Goal: Find specific page/section: Find specific page/section

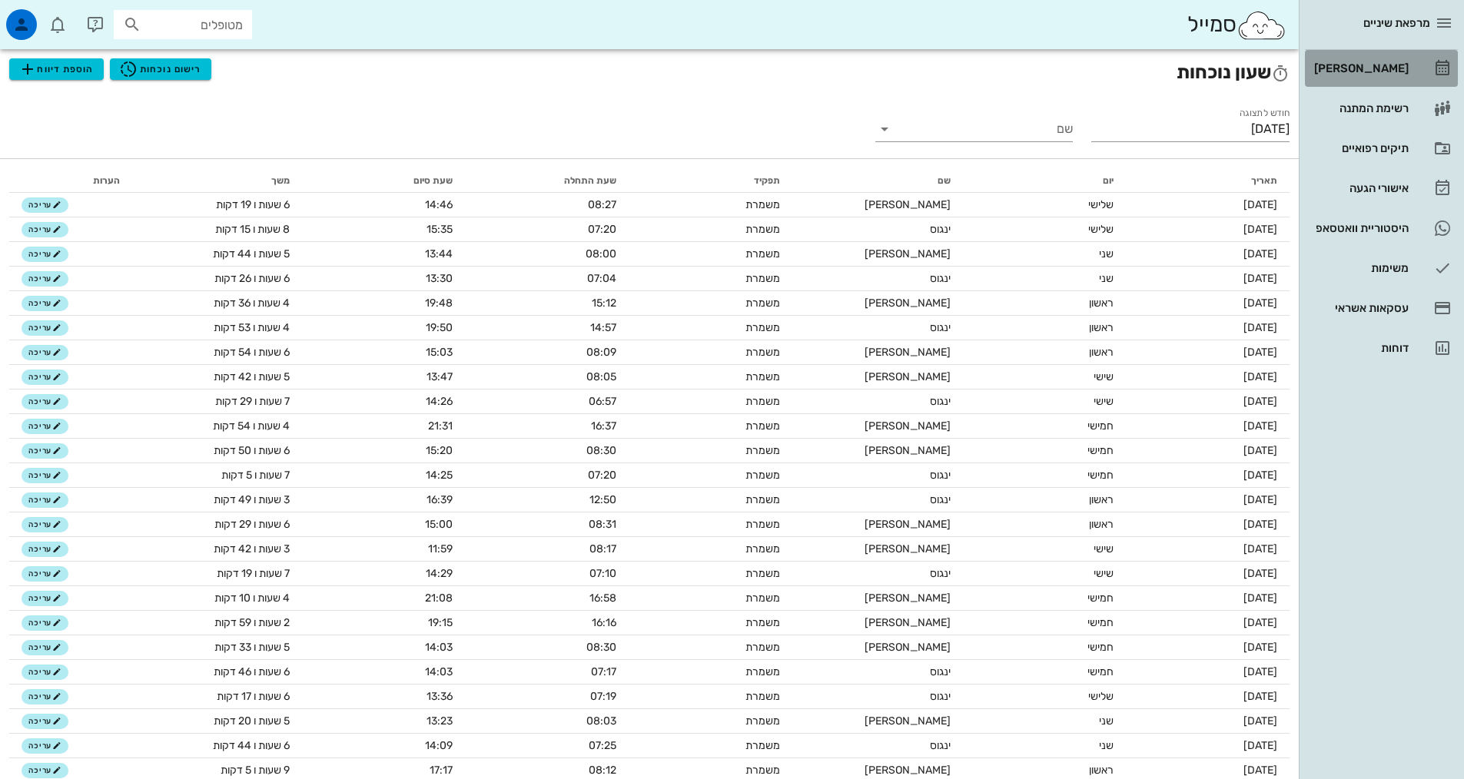
click at [1376, 60] on div "[PERSON_NAME]" at bounding box center [1360, 68] width 98 height 25
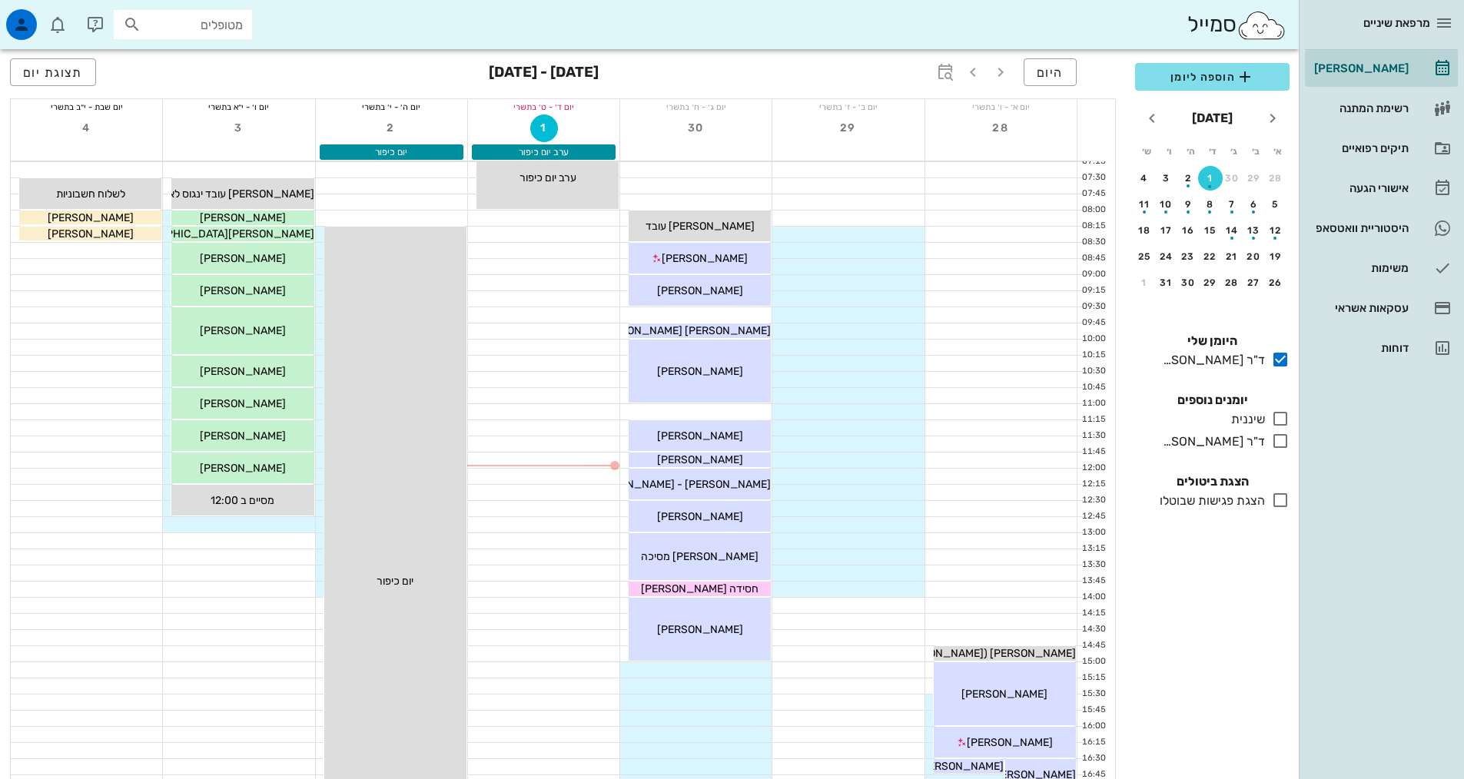
click at [220, 25] on input "מטופלים" at bounding box center [193, 25] width 98 height 20
type input "מ"
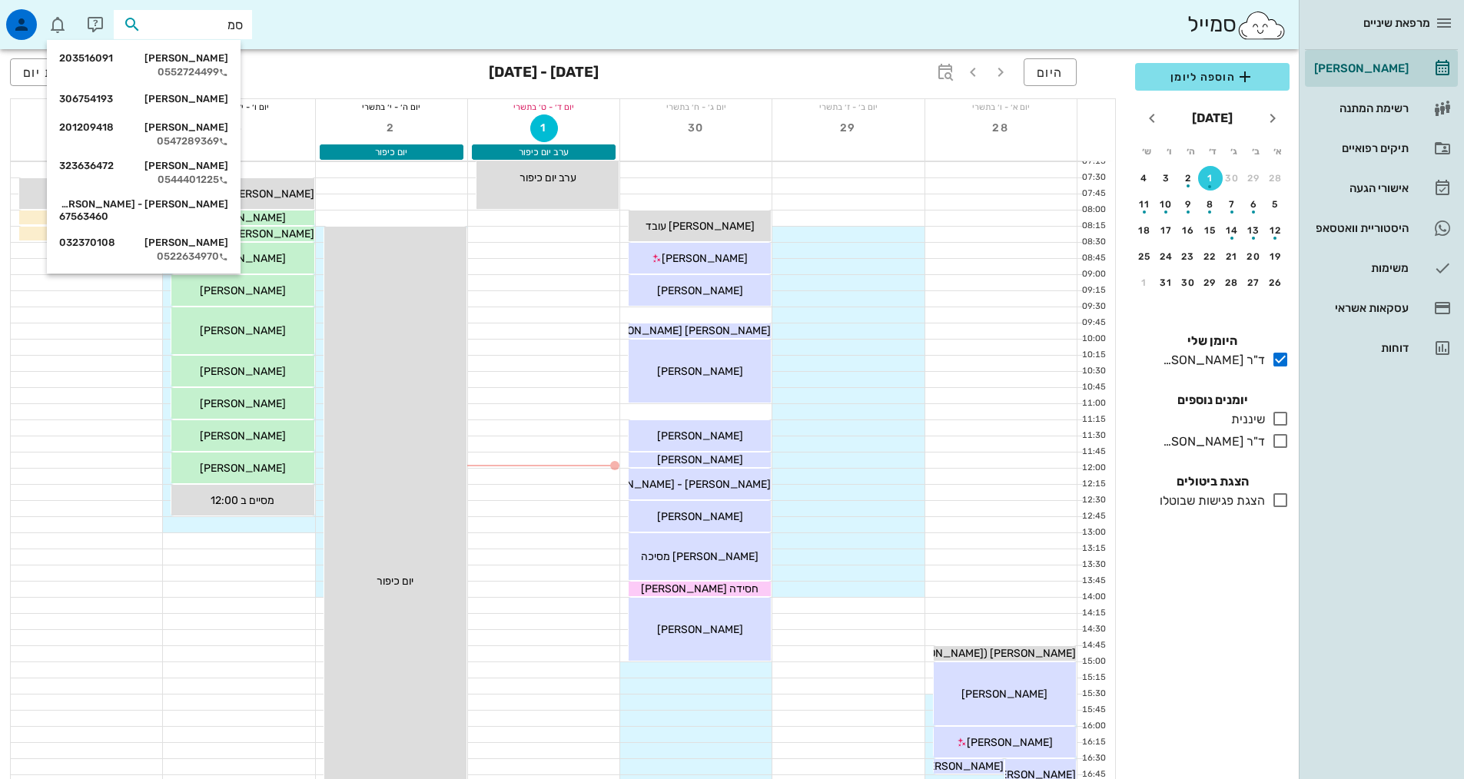
type input "סמא"
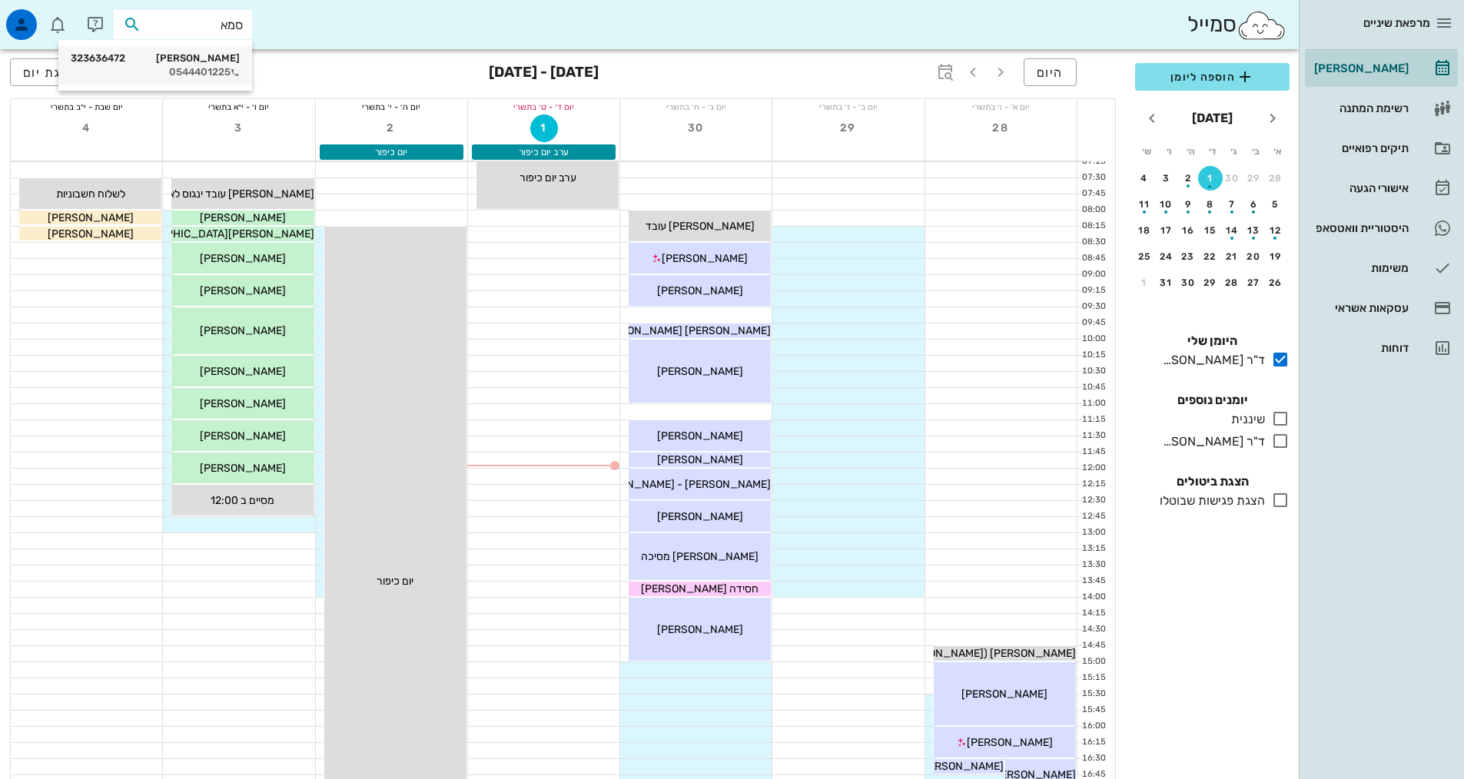
click at [218, 67] on div "0544401225" at bounding box center [155, 72] width 169 height 12
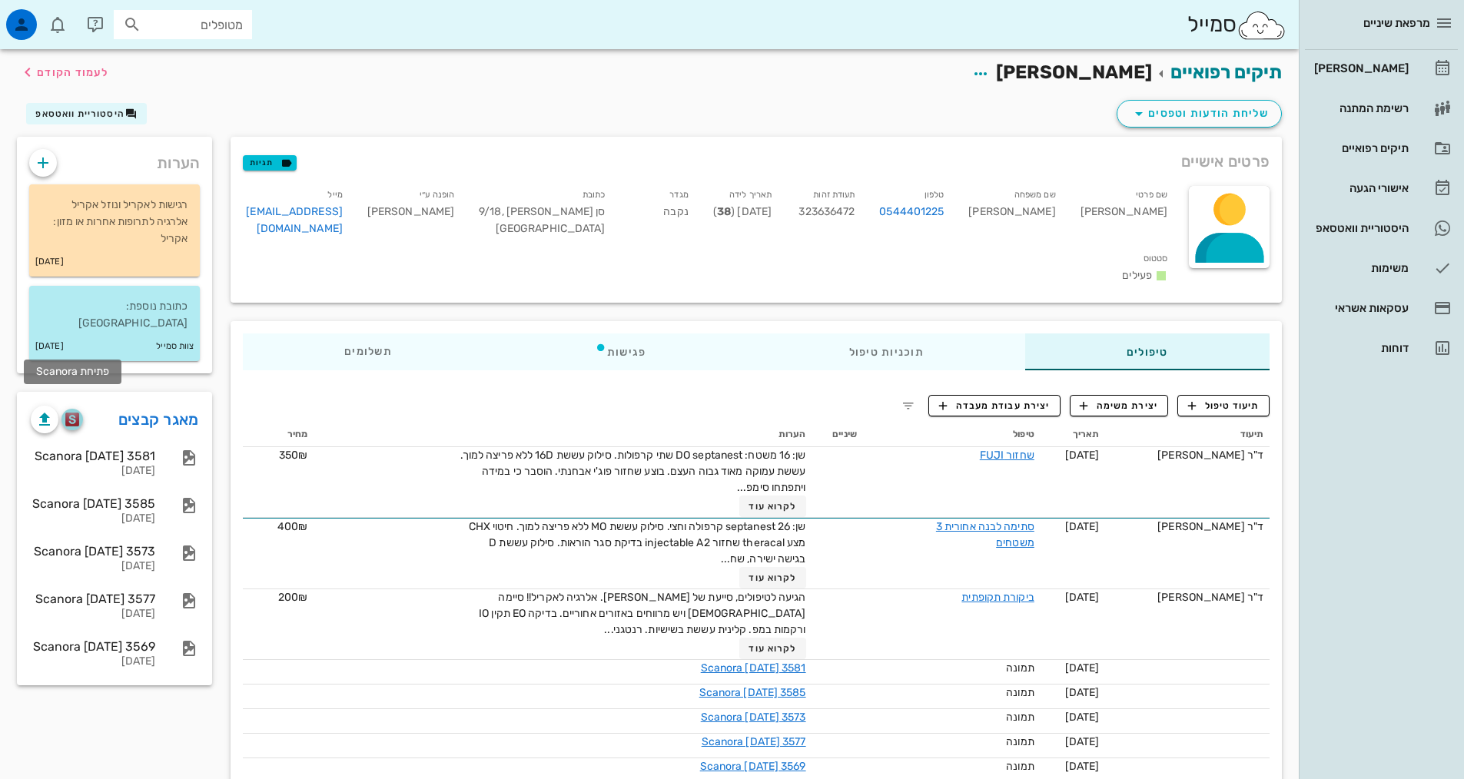
click at [73, 413] on img "button" at bounding box center [72, 420] width 15 height 14
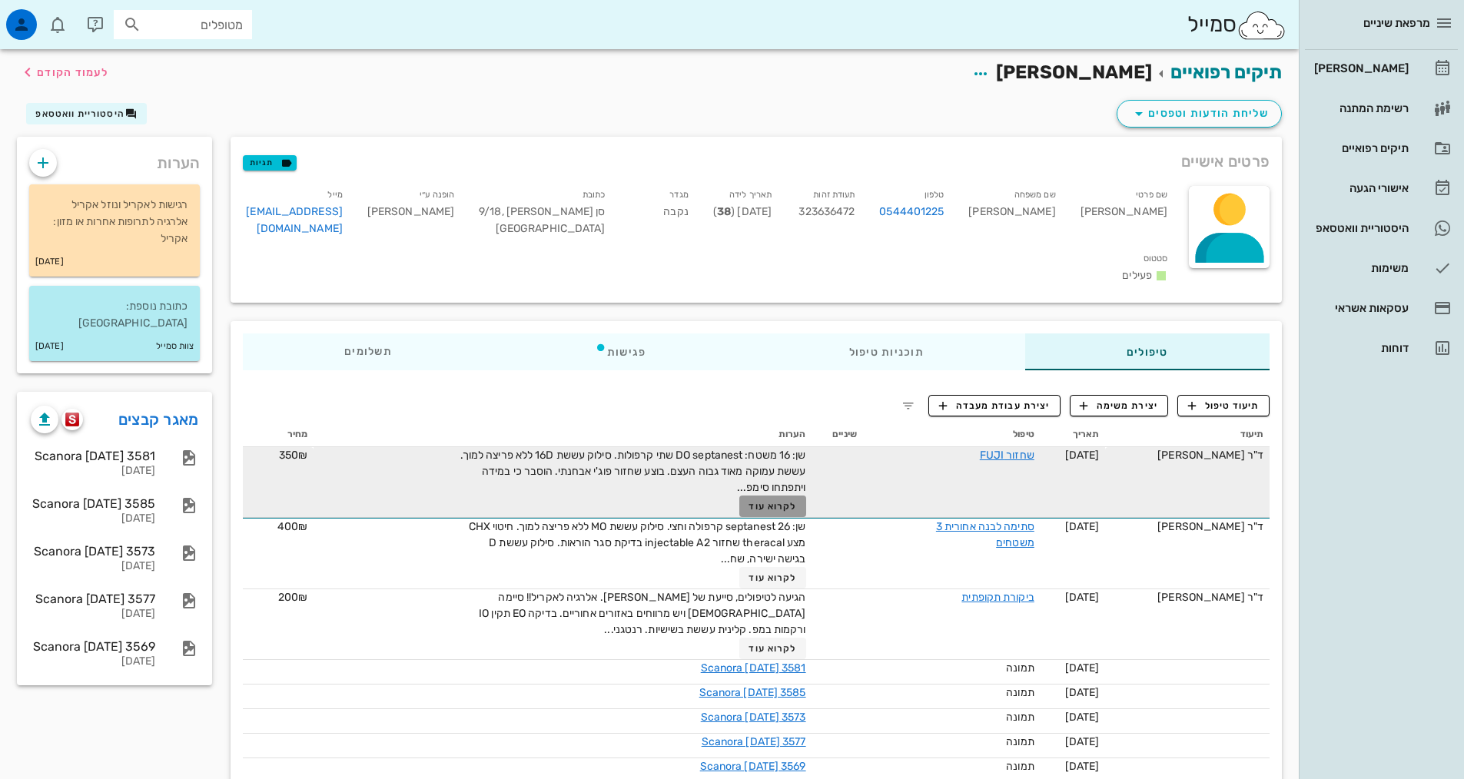
click at [761, 501] on span "לקרוא עוד" at bounding box center [772, 506] width 48 height 11
